Goal: Task Accomplishment & Management: Complete application form

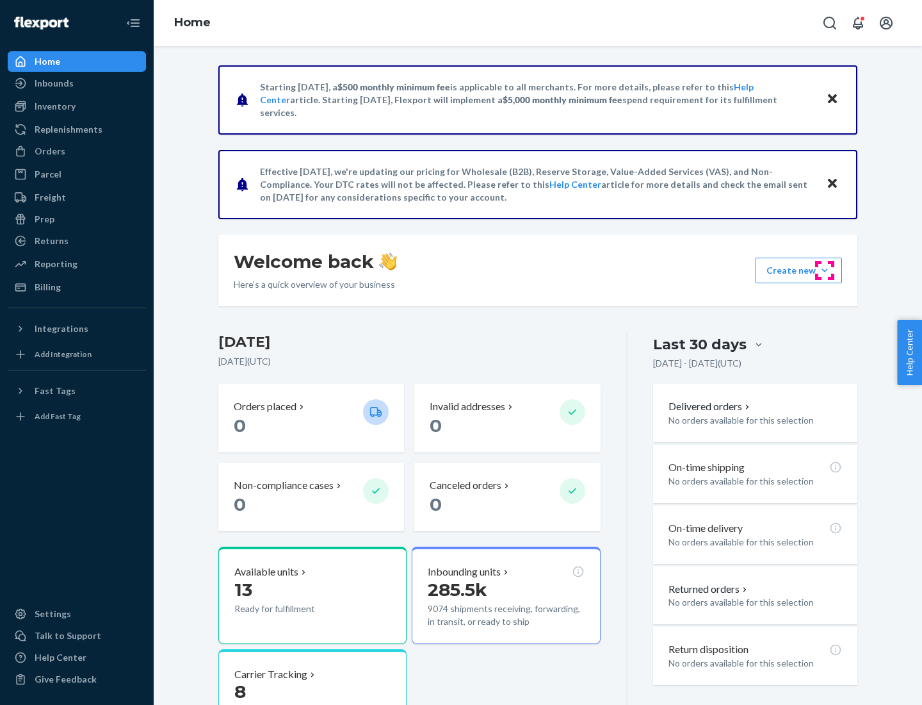
click at [825, 270] on button "Create new Create new inbound Create new order Create new product" at bounding box center [799, 270] width 86 height 26
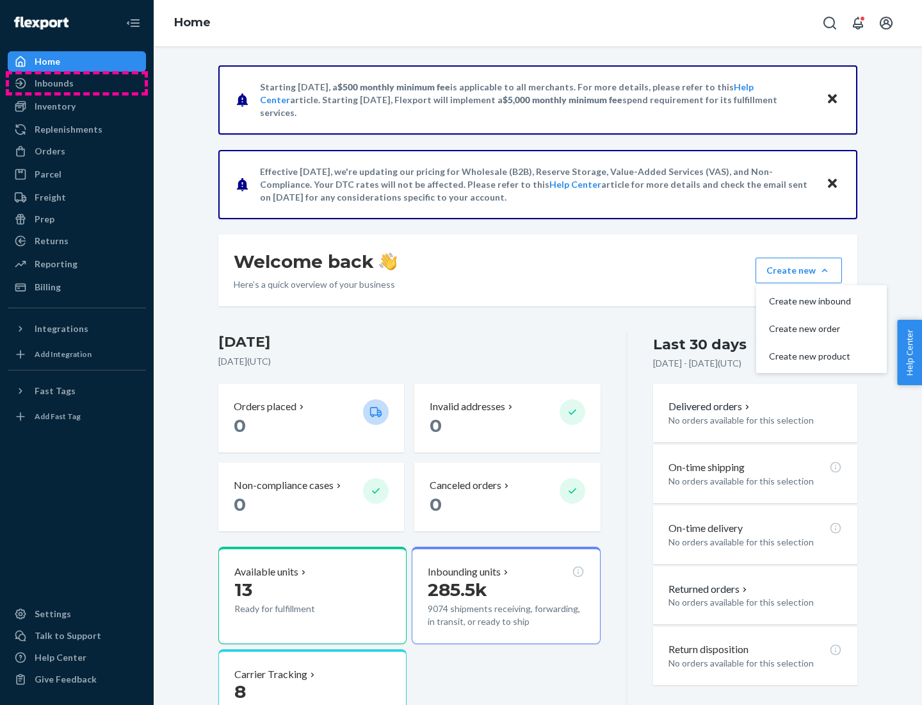
click at [77, 83] on div "Inbounds" at bounding box center [77, 83] width 136 height 18
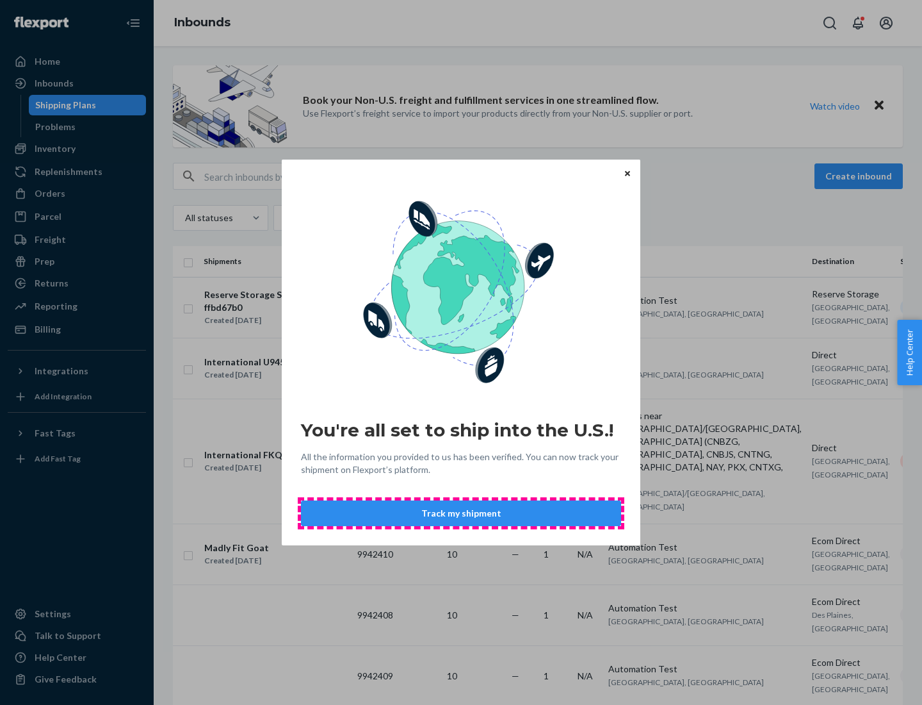
click at [461, 513] on button "Track my shipment" at bounding box center [461, 513] width 320 height 26
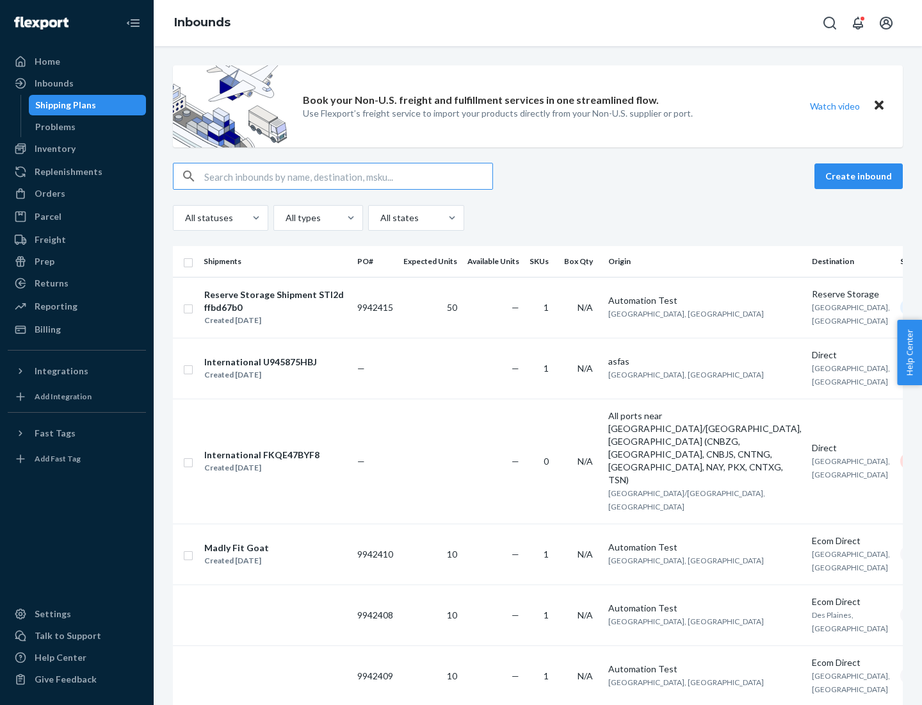
click at [861, 176] on button "Create inbound" at bounding box center [859, 176] width 88 height 26
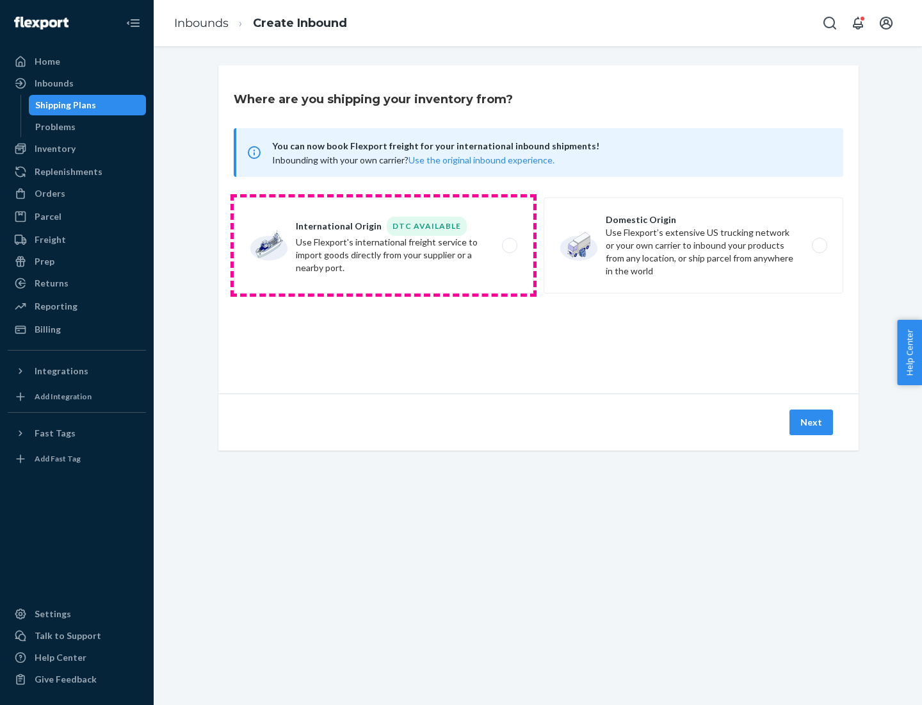
click at [384, 245] on label "International Origin DTC Available Use Flexport's international freight service…" at bounding box center [384, 245] width 300 height 96
click at [509, 245] on input "International Origin DTC Available Use Flexport's international freight service…" at bounding box center [513, 245] width 8 height 8
radio input "true"
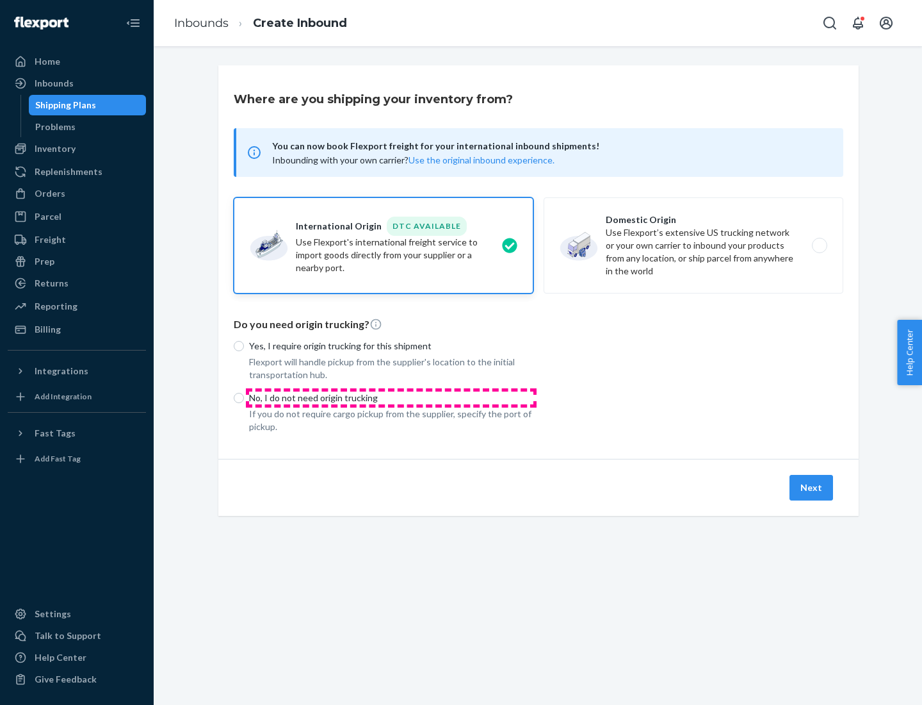
click at [391, 397] on p "No, I do not need origin trucking" at bounding box center [391, 397] width 284 height 13
click at [244, 397] on input "No, I do not need origin trucking" at bounding box center [239, 398] width 10 height 10
radio input "true"
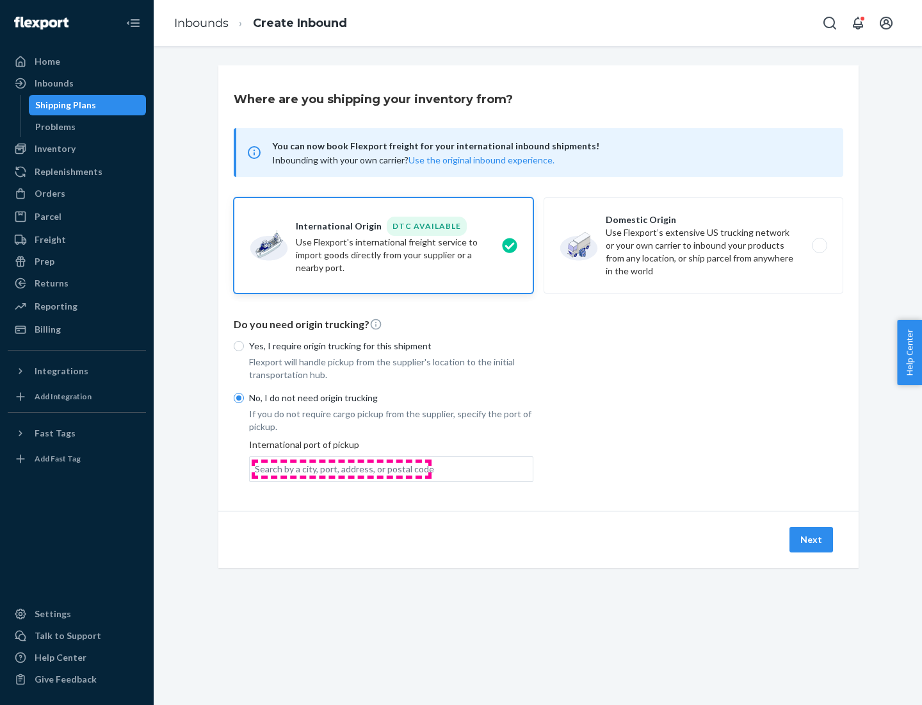
click at [341, 468] on div "Search by a city, port, address, or postal code" at bounding box center [344, 468] width 179 height 13
click at [256, 468] on input "Search by a city, port, address, or postal code" at bounding box center [255, 468] width 1 height 13
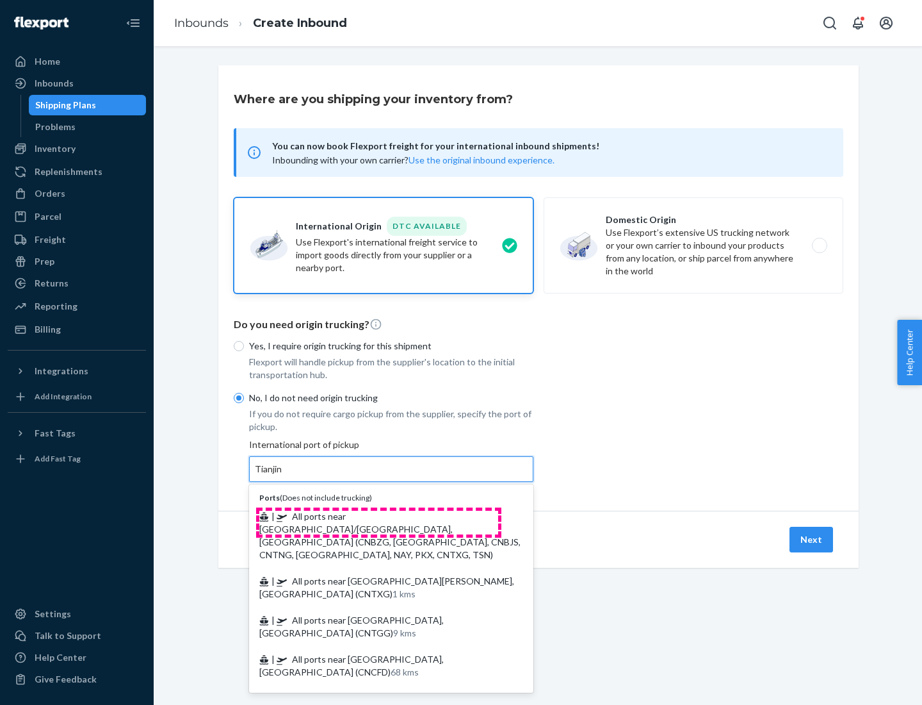
click at [379, 516] on span "| All ports near [GEOGRAPHIC_DATA]/[GEOGRAPHIC_DATA], [GEOGRAPHIC_DATA] (CNBZG,…" at bounding box center [389, 534] width 261 height 49
click at [283, 475] on input "Tianjin" at bounding box center [269, 468] width 28 height 13
type input "All ports near [GEOGRAPHIC_DATA]/[GEOGRAPHIC_DATA], [GEOGRAPHIC_DATA] (CNBZG, […"
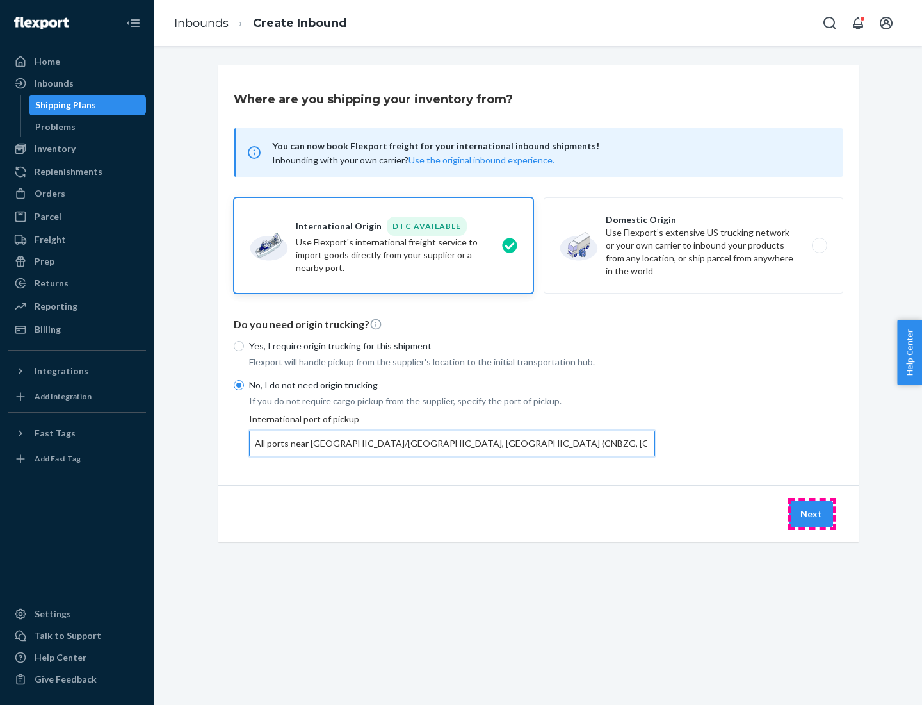
click at [812, 513] on button "Next" at bounding box center [812, 514] width 44 height 26
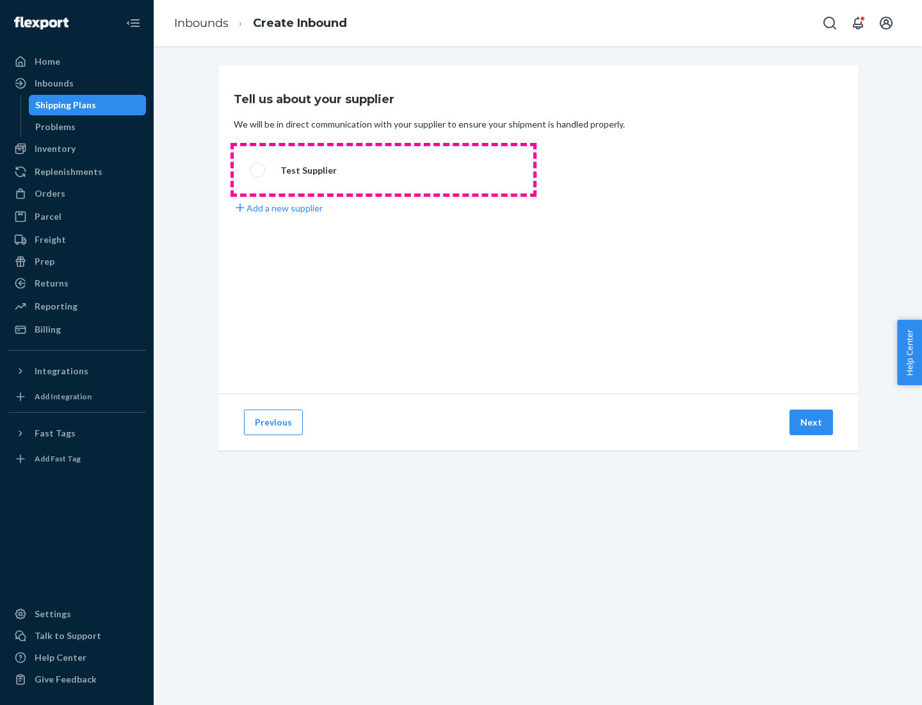
click at [384, 170] on label "Test Supplier" at bounding box center [384, 169] width 300 height 47
click at [258, 170] on input "Test Supplier" at bounding box center [254, 170] width 8 height 8
radio input "true"
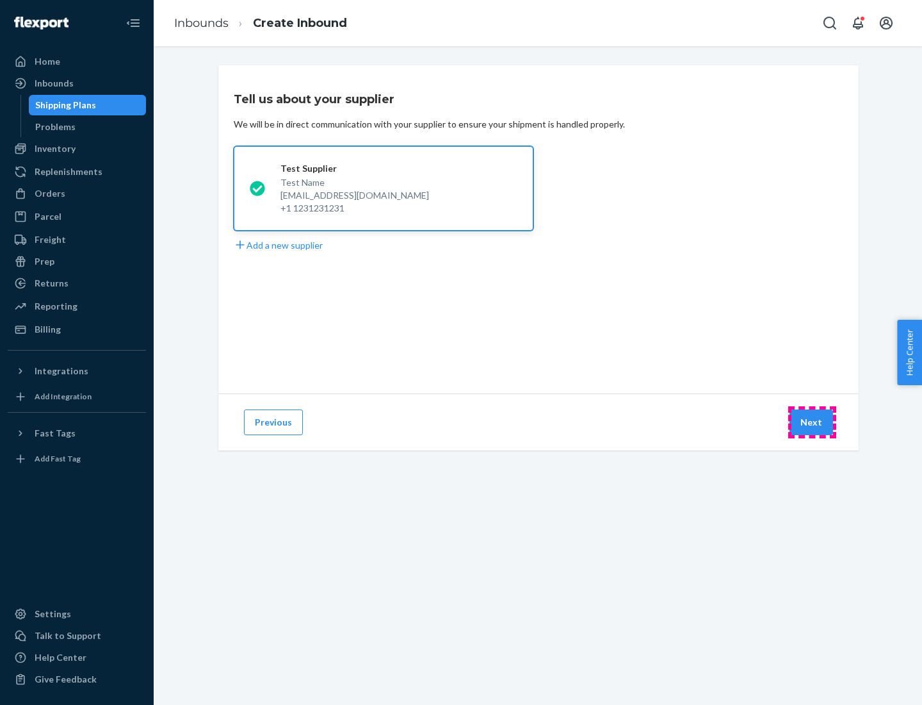
click at [812, 422] on button "Next" at bounding box center [812, 422] width 44 height 26
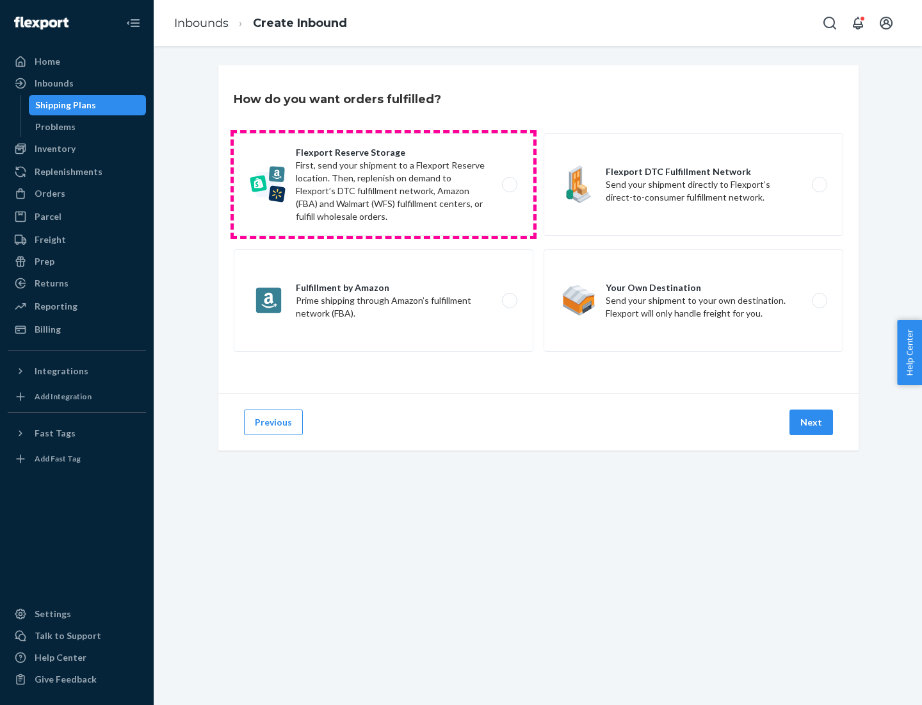
click at [384, 184] on label "Flexport Reserve Storage First, send your shipment to a Flexport Reserve locati…" at bounding box center [384, 184] width 300 height 102
click at [509, 184] on input "Flexport Reserve Storage First, send your shipment to a Flexport Reserve locati…" at bounding box center [513, 185] width 8 height 8
radio input "true"
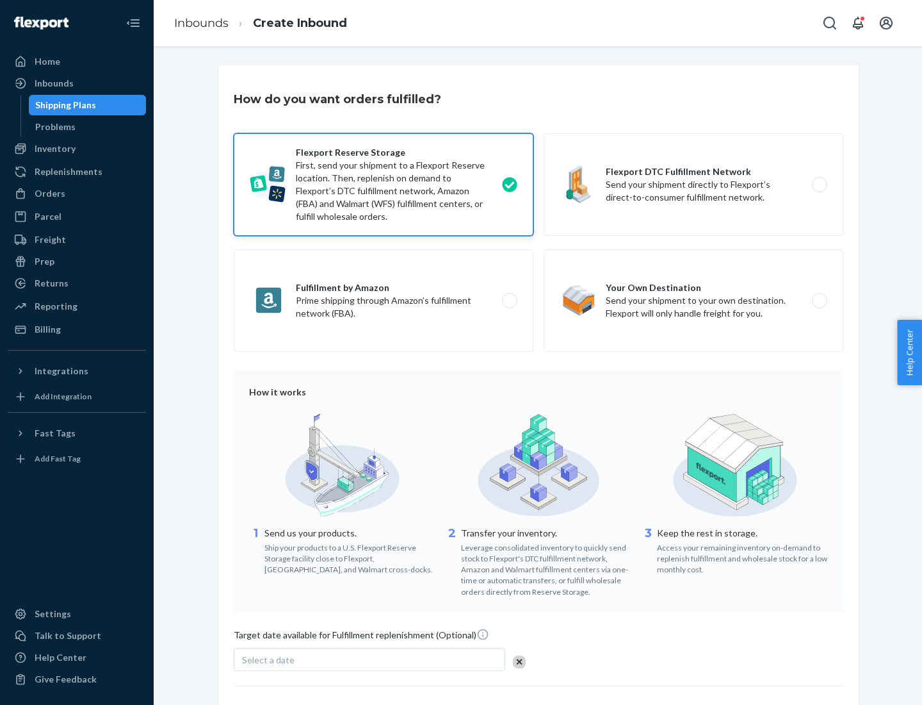
scroll to position [105, 0]
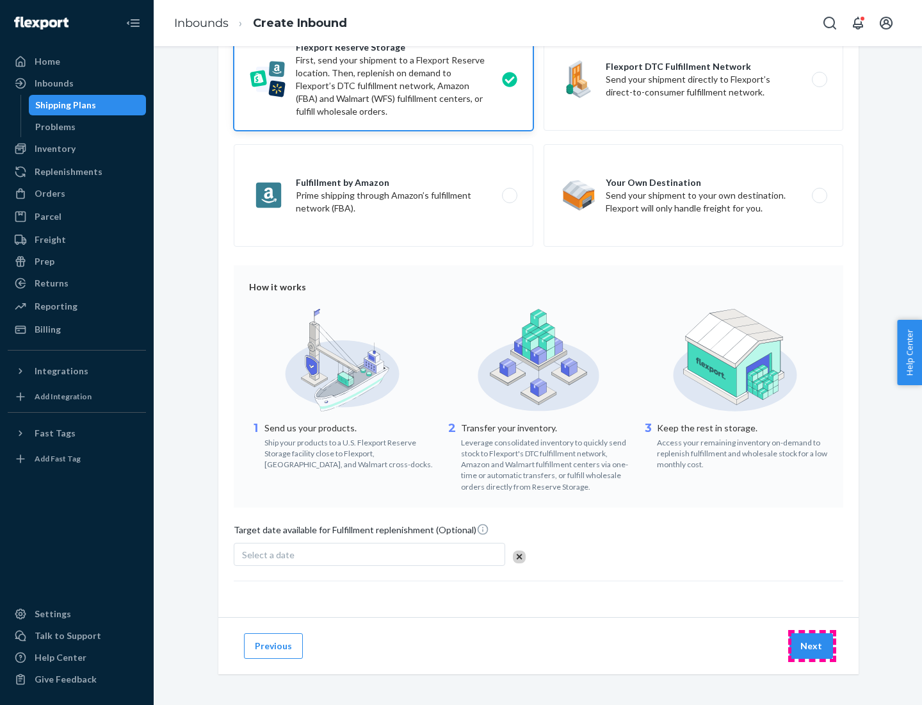
click at [812, 645] on button "Next" at bounding box center [812, 646] width 44 height 26
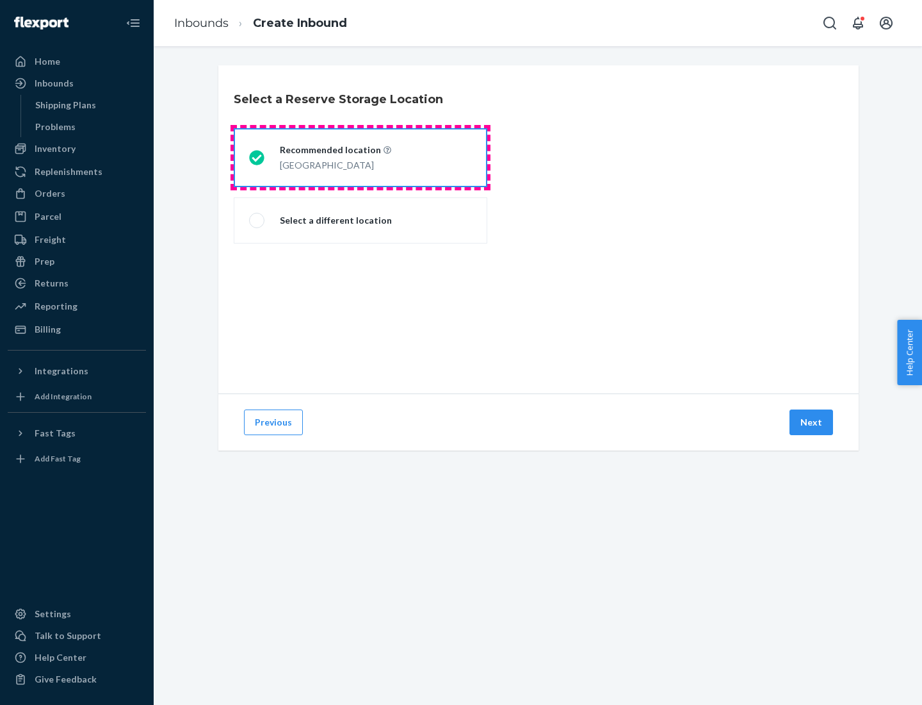
click at [361, 158] on div "[GEOGRAPHIC_DATA]" at bounding box center [335, 163] width 111 height 15
click at [257, 158] on input "Recommended location [GEOGRAPHIC_DATA]" at bounding box center [253, 158] width 8 height 8
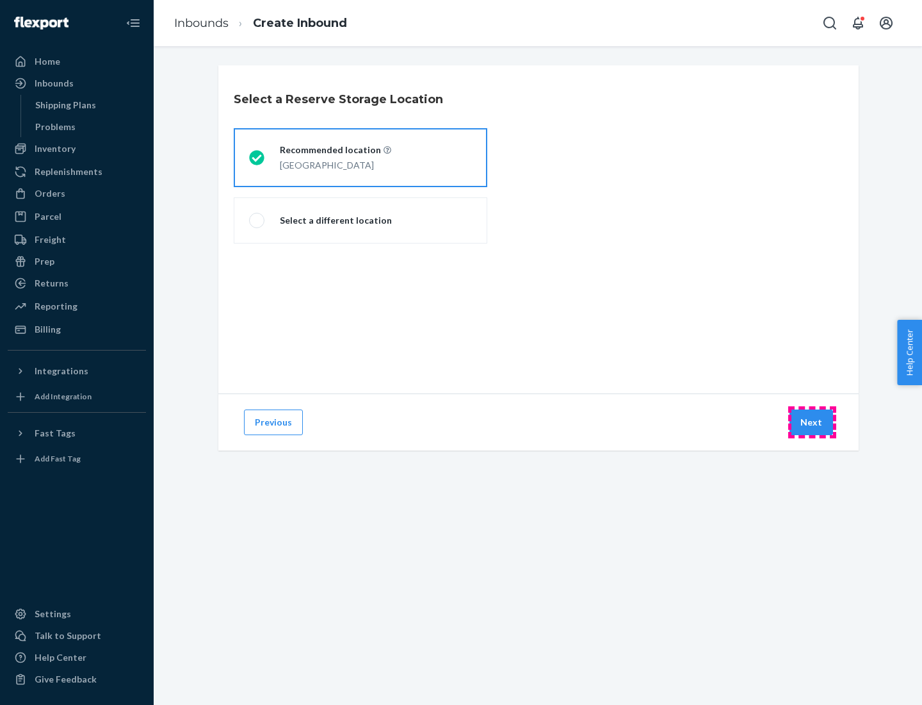
click at [812, 422] on button "Next" at bounding box center [812, 422] width 44 height 26
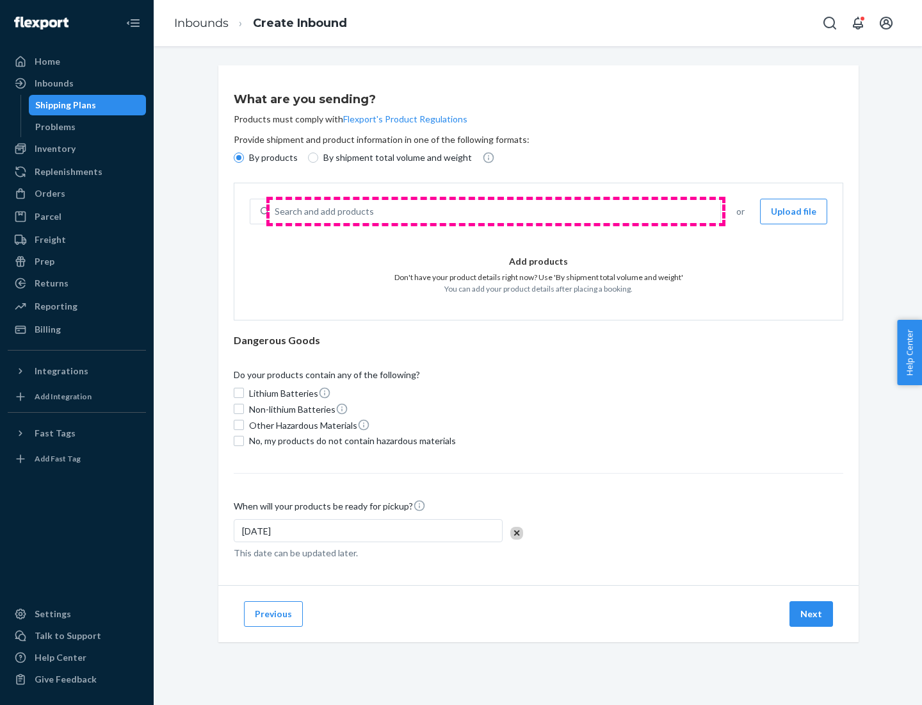
click at [496, 211] on div "Search and add products" at bounding box center [495, 211] width 451 height 23
click at [276, 211] on input "Search and add products" at bounding box center [275, 211] width 1 height 13
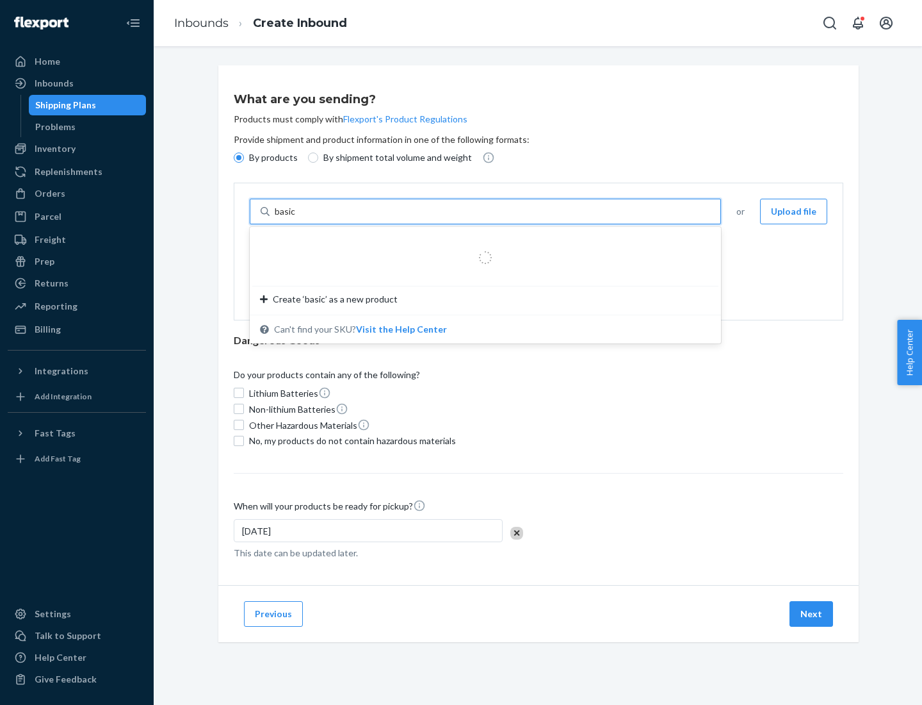
type input "basic"
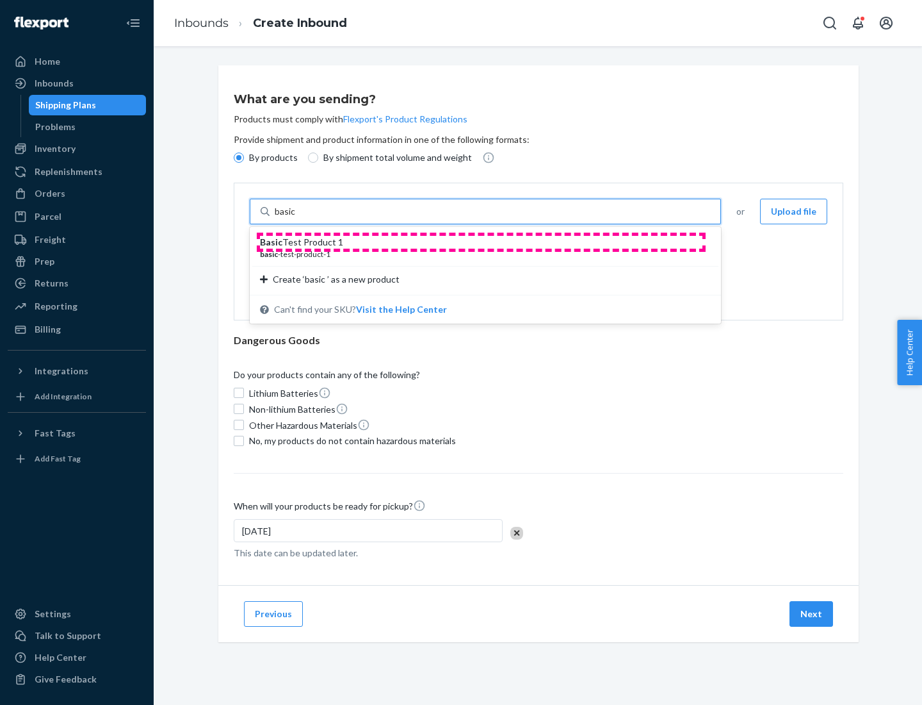
click at [481, 242] on div "Basic Test Product 1" at bounding box center [480, 242] width 441 height 13
click at [298, 218] on input "basic" at bounding box center [286, 211] width 23 height 13
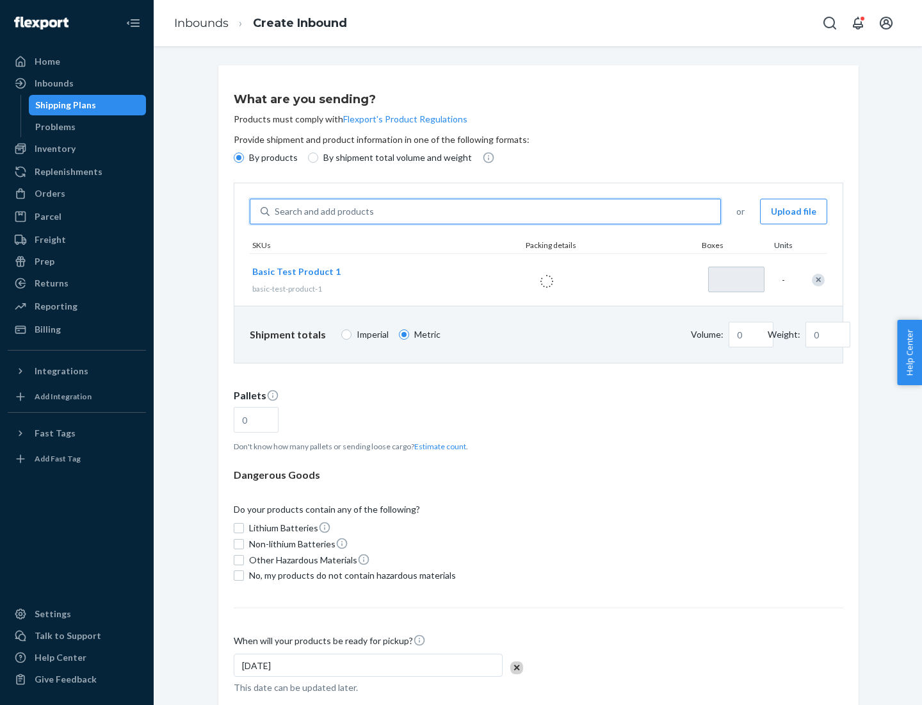
type input "1.09"
type input "1"
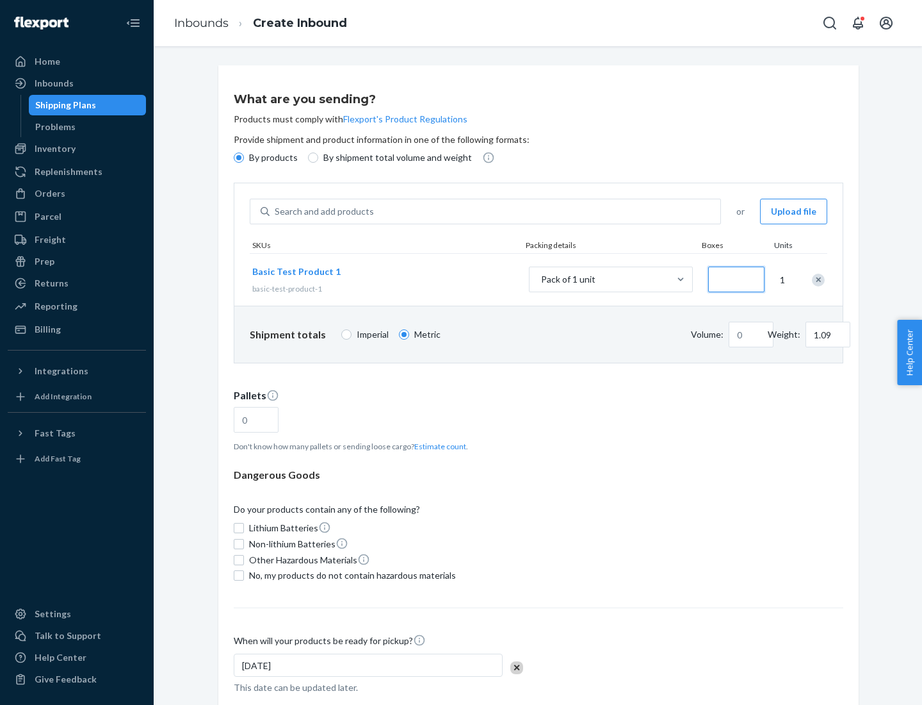
type input "3.27"
type input "30"
type input "0.01"
type input "32.66"
type input "300"
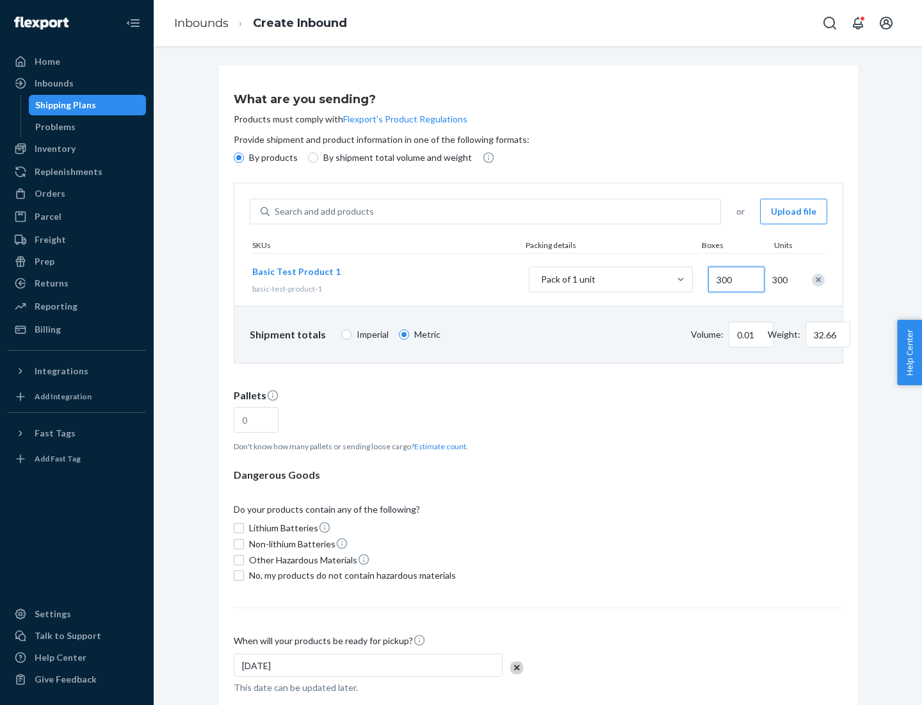
type input "0.68"
type input "3265.86"
type input "3000"
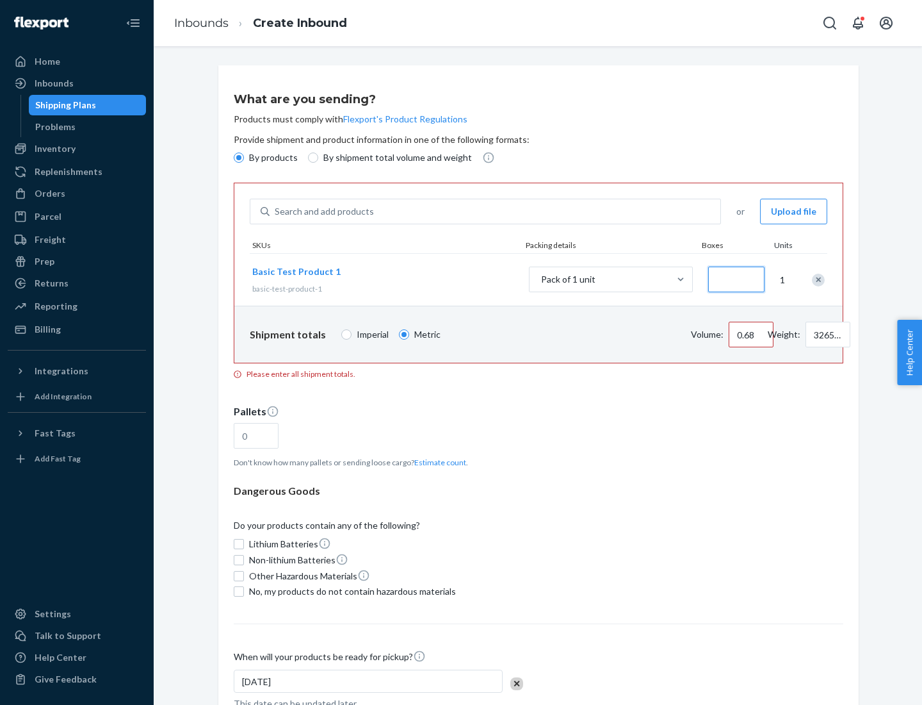
type input "1.09"
type input "10"
type input "10.89"
type input "100"
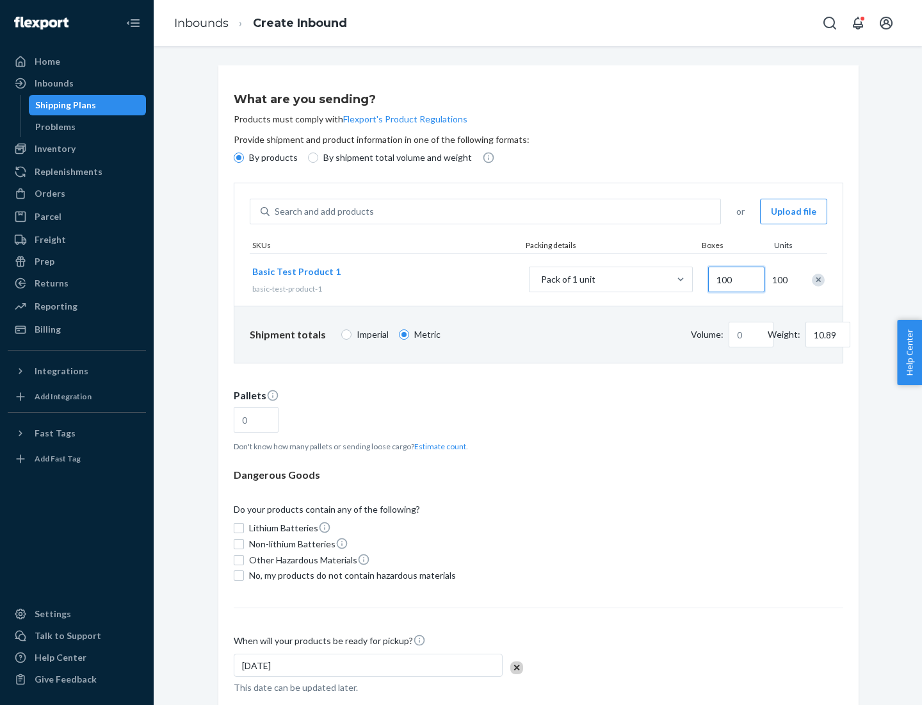
type input "0.02"
type input "108.86"
type input "1000"
type input "0.23"
type input "1088.62"
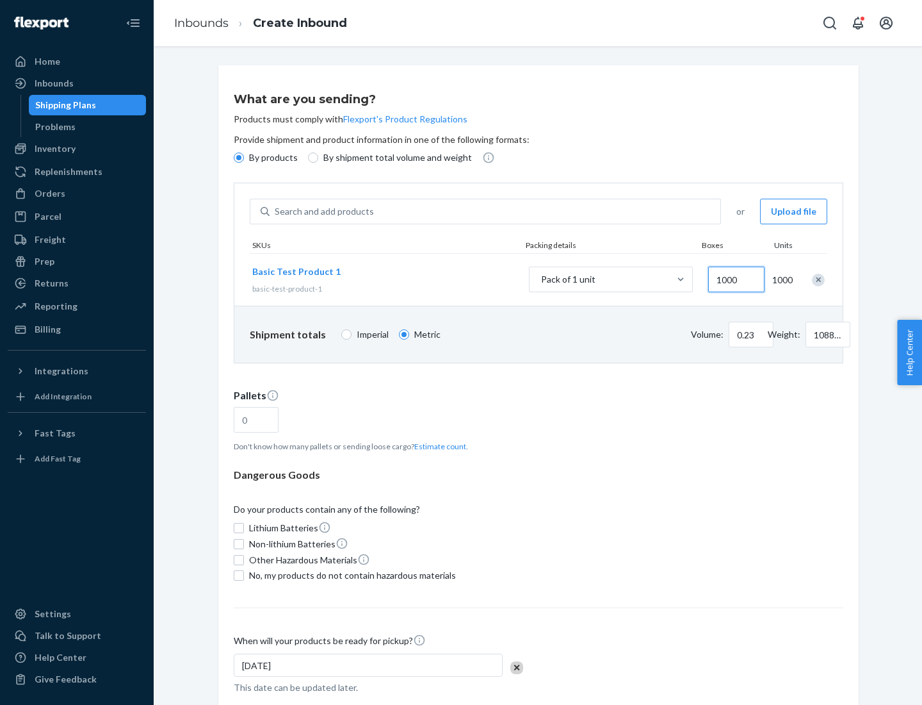
scroll to position [44, 0]
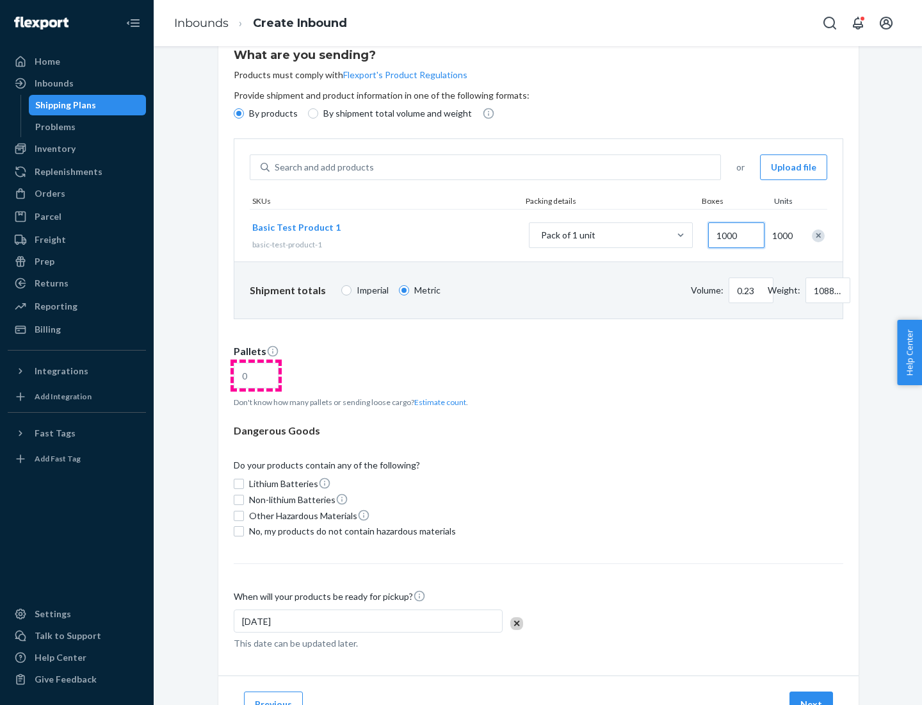
type input "1000"
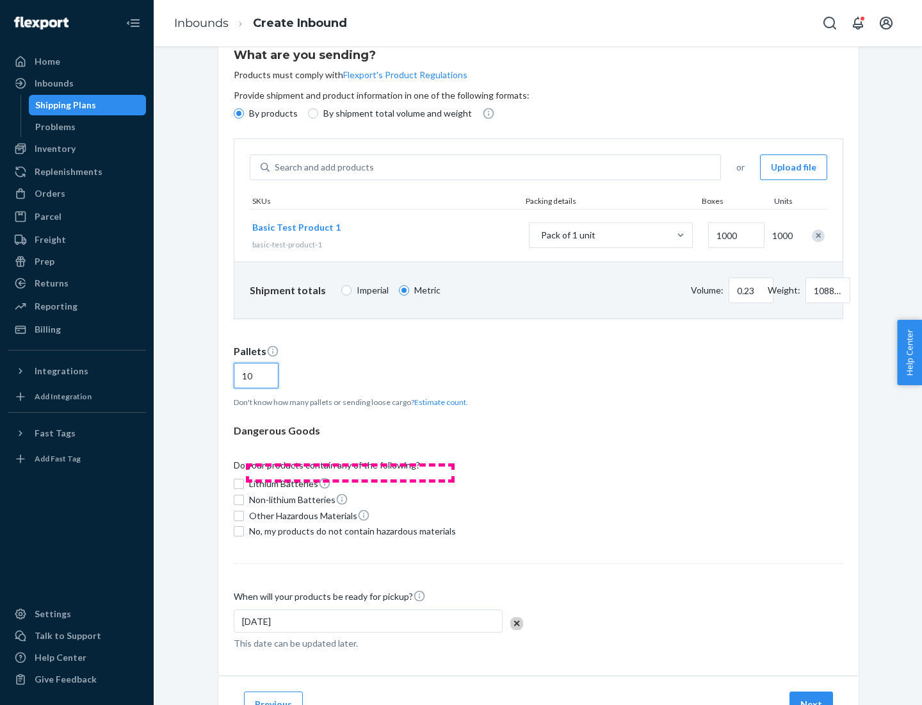
scroll to position [102, 0]
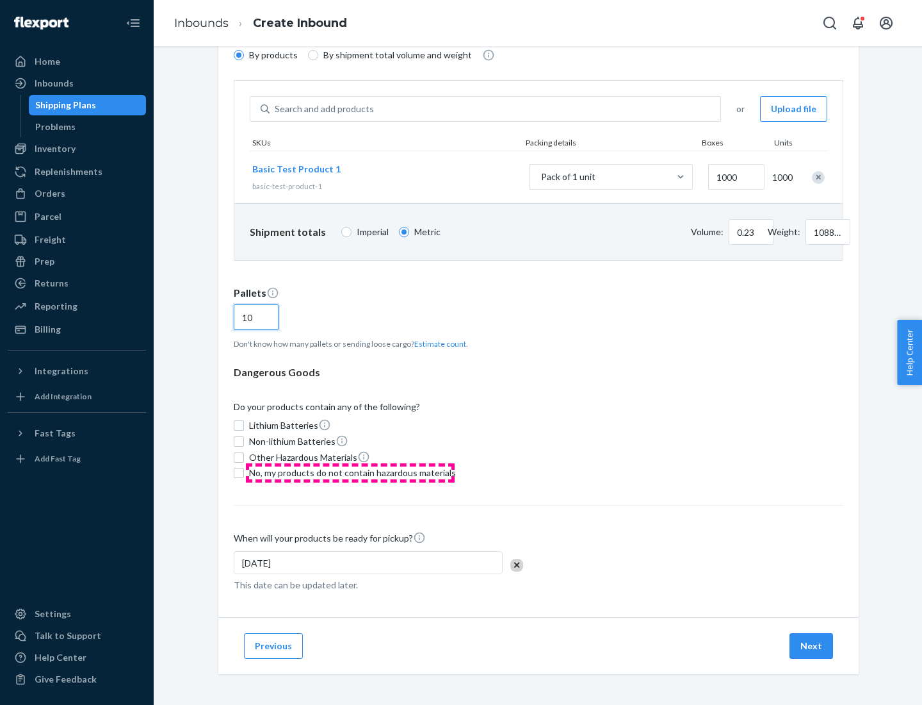
type input "10"
click at [350, 473] on span "No, my products do not contain hazardous materials" at bounding box center [352, 472] width 207 height 13
click at [244, 473] on input "No, my products do not contain hazardous materials" at bounding box center [239, 473] width 10 height 10
checkbox input "true"
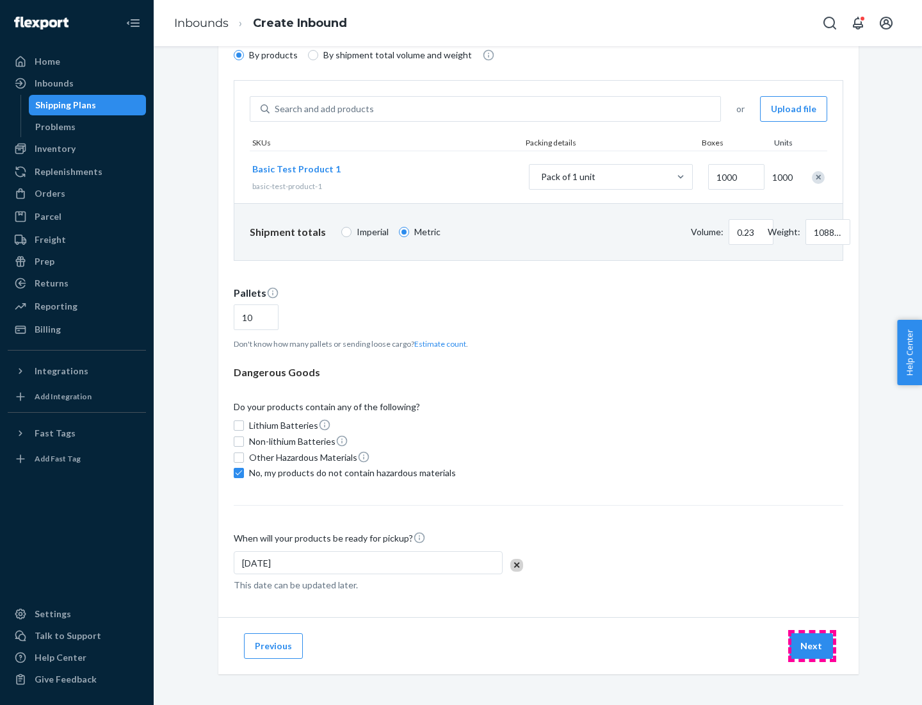
click at [812, 646] on button "Next" at bounding box center [812, 646] width 44 height 26
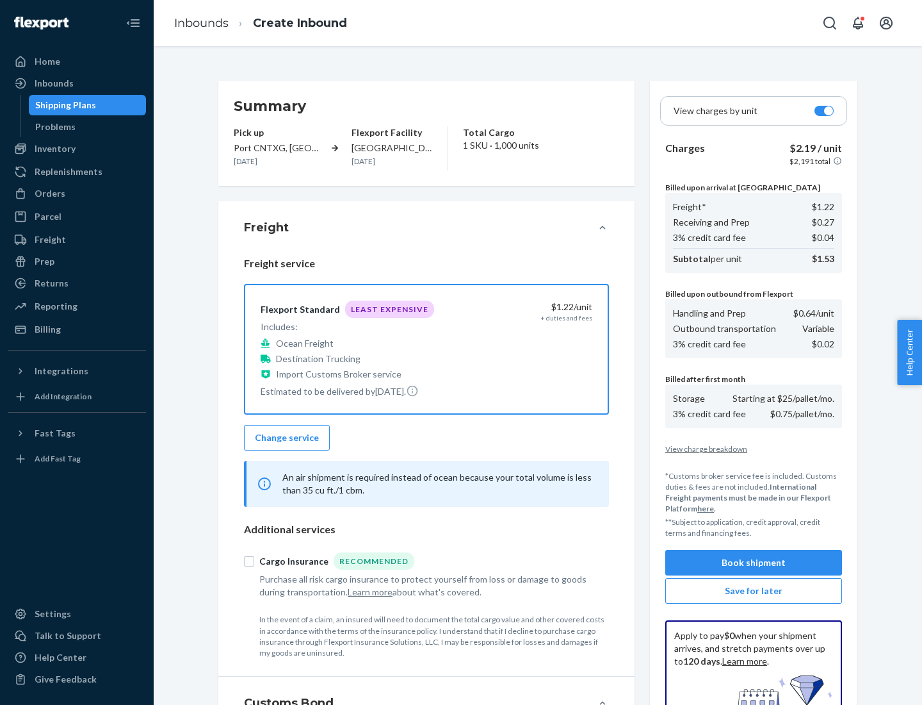
scroll to position [187, 0]
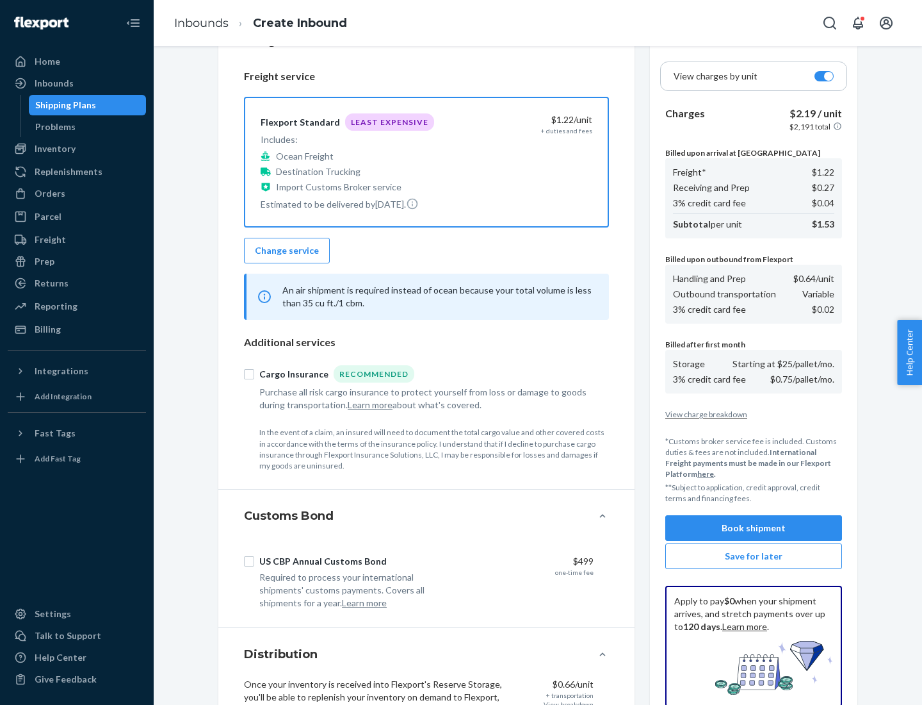
click at [754, 528] on button "Book shipment" at bounding box center [753, 528] width 177 height 26
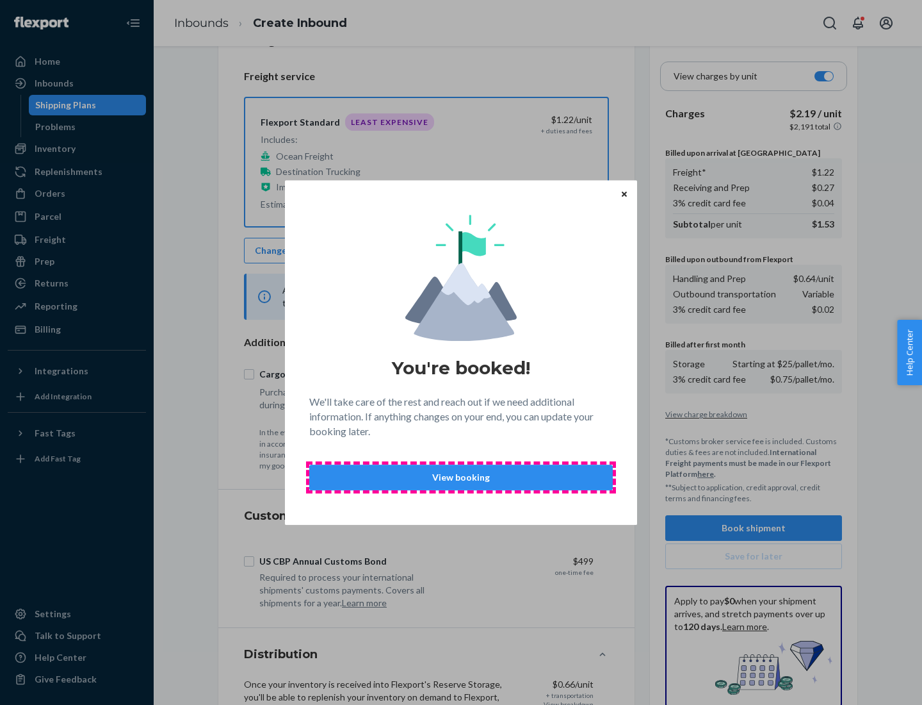
click at [461, 477] on p "View booking" at bounding box center [461, 477] width 282 height 13
